Goal: Information Seeking & Learning: Learn about a topic

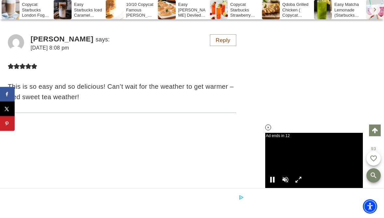
scroll to position [6009, 0]
